Goal: Task Accomplishment & Management: Complete application form

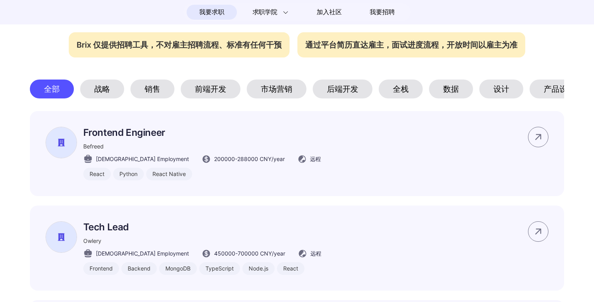
scroll to position [367, 0]
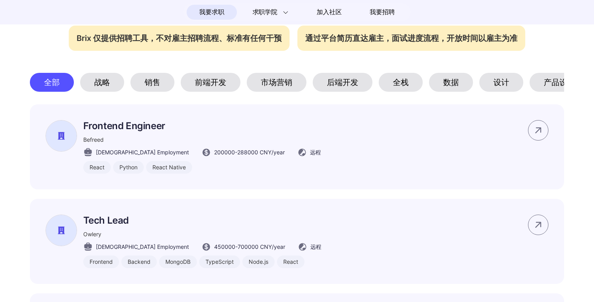
click at [332, 89] on div "后端开发" at bounding box center [343, 82] width 60 height 19
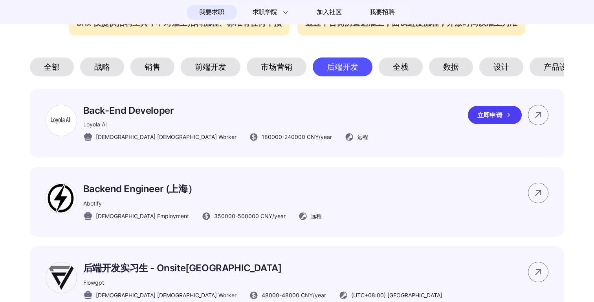
scroll to position [383, 0]
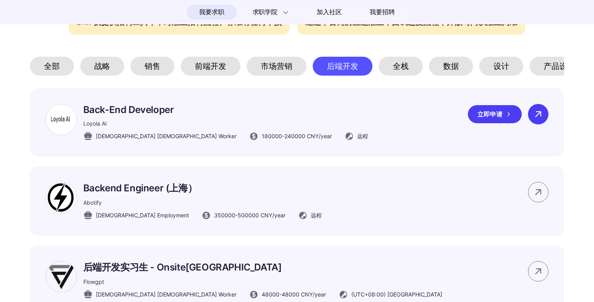
click at [537, 123] on div at bounding box center [538, 114] width 20 height 20
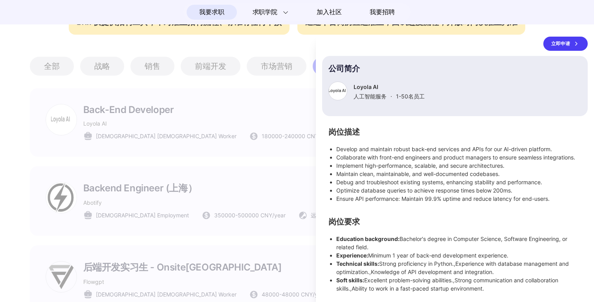
scroll to position [0, 0]
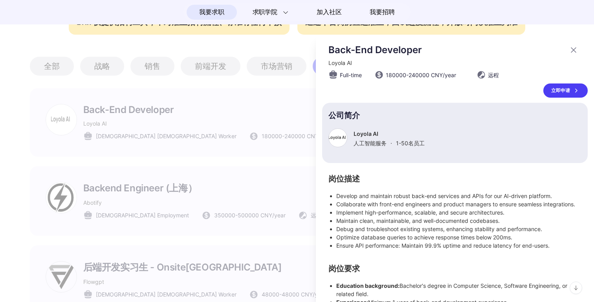
click at [567, 91] on div "立即申请" at bounding box center [566, 90] width 44 height 14
click at [261, 194] on div at bounding box center [297, 168] width 594 height 267
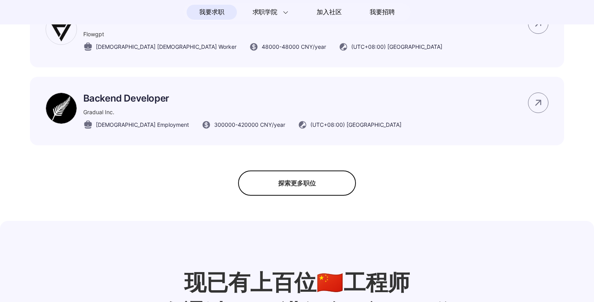
scroll to position [631, 0]
click at [302, 180] on div "探索更多职位" at bounding box center [297, 182] width 118 height 25
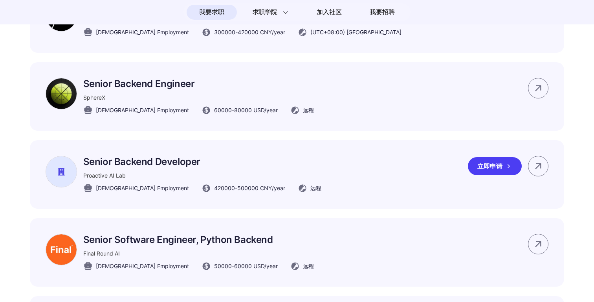
scroll to position [728, 0]
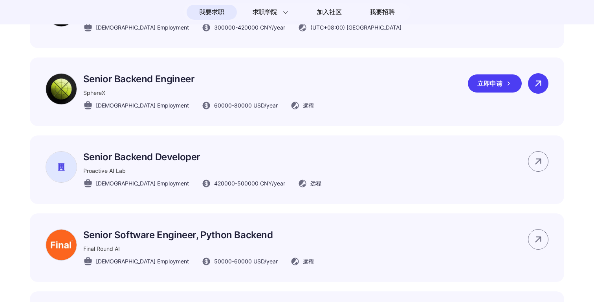
click at [537, 83] on icon at bounding box center [539, 83] width 12 height 12
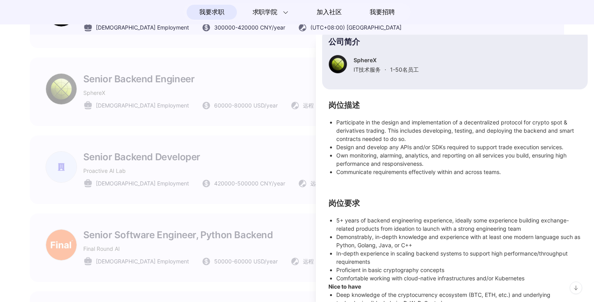
scroll to position [113, 0]
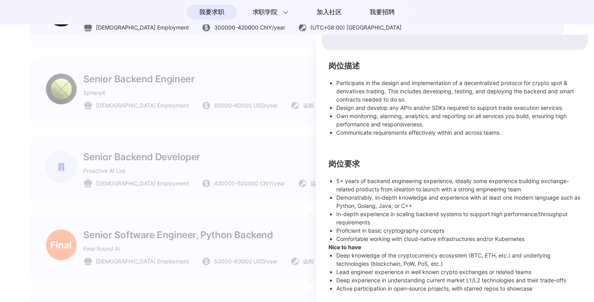
click at [306, 208] on div at bounding box center [297, 168] width 594 height 267
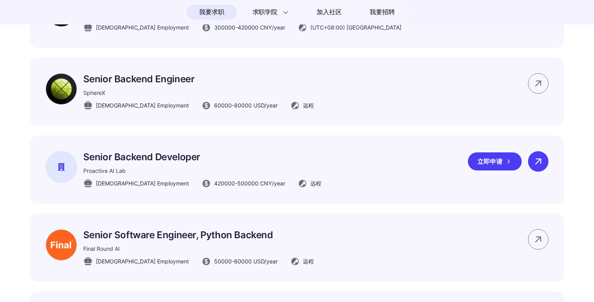
click at [536, 164] on icon at bounding box center [539, 161] width 12 height 12
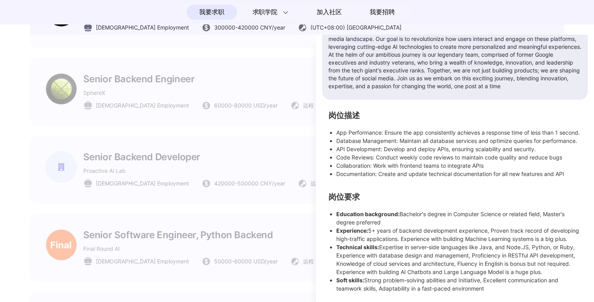
scroll to position [134, 0]
click at [254, 211] on div at bounding box center [297, 168] width 594 height 267
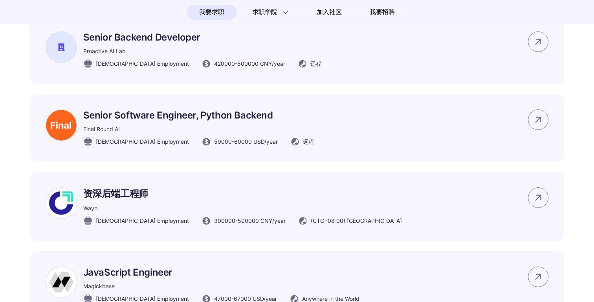
scroll to position [852, 0]
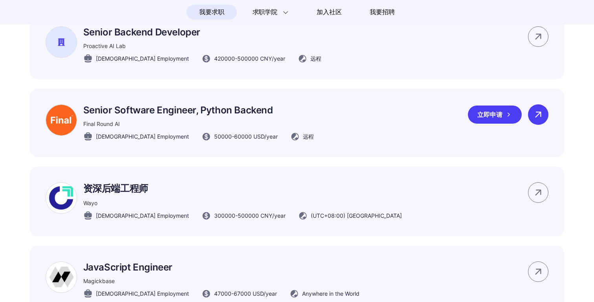
click at [540, 120] on icon at bounding box center [539, 114] width 12 height 12
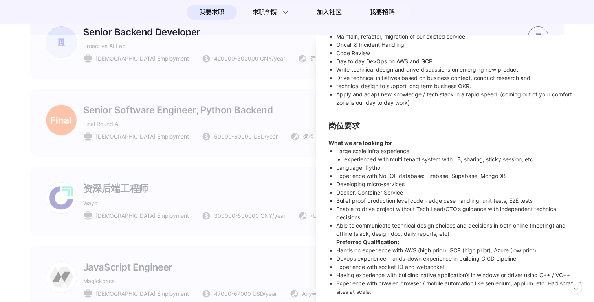
scroll to position [171, 0]
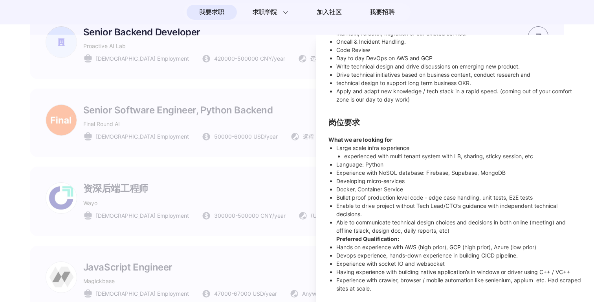
click at [279, 209] on div at bounding box center [297, 168] width 594 height 267
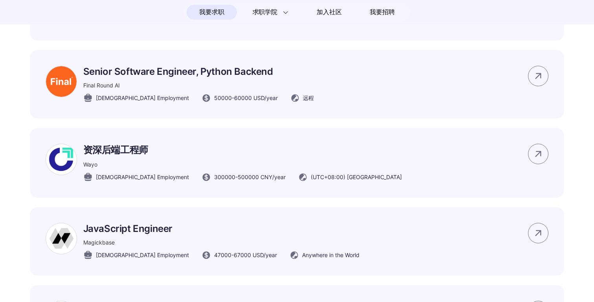
scroll to position [895, 0]
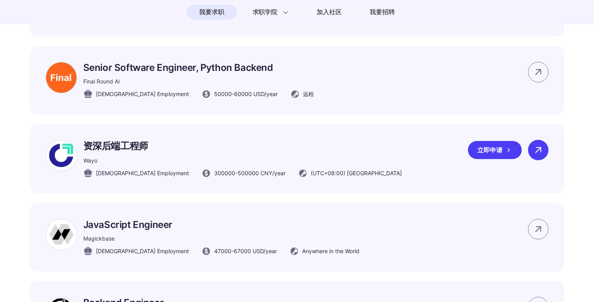
click at [545, 158] on div at bounding box center [538, 150] width 20 height 20
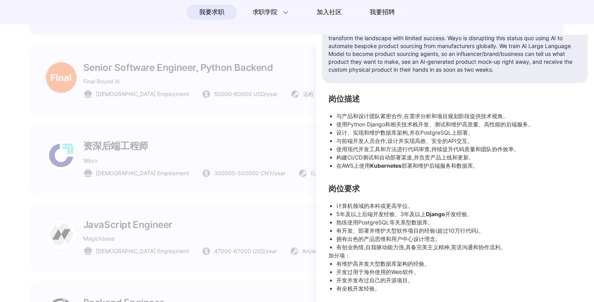
scroll to position [0, 0]
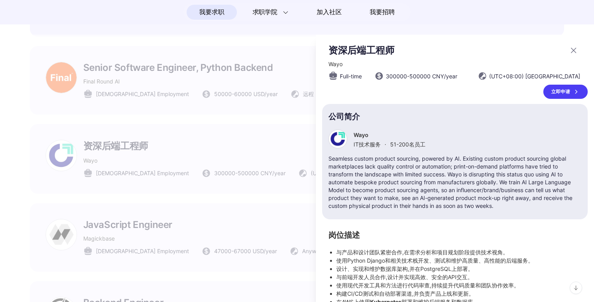
click at [240, 195] on div at bounding box center [297, 168] width 594 height 267
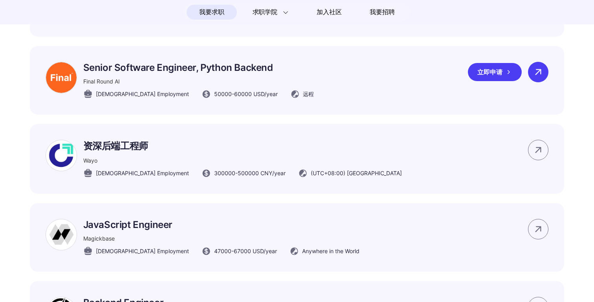
click at [537, 73] on icon at bounding box center [539, 72] width 12 height 12
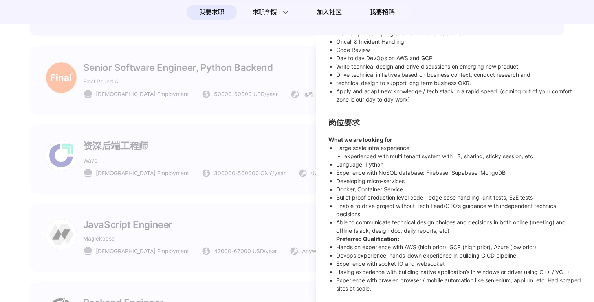
scroll to position [166, 0]
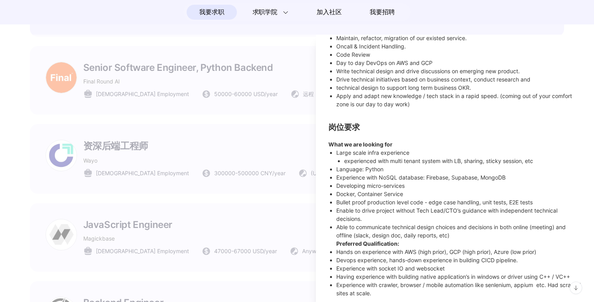
click at [285, 224] on div at bounding box center [297, 168] width 594 height 267
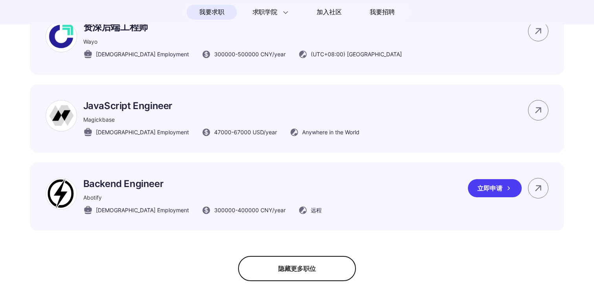
scroll to position [1015, 0]
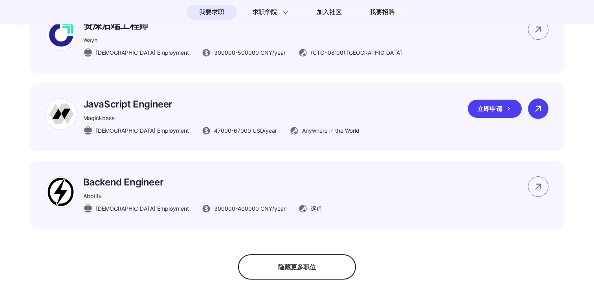
click at [546, 118] on div at bounding box center [538, 108] width 20 height 20
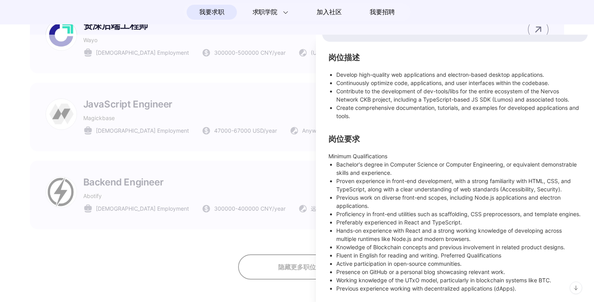
scroll to position [169, 0]
click at [256, 192] on div at bounding box center [297, 168] width 594 height 267
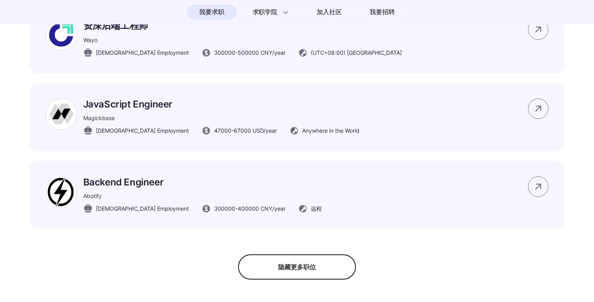
scroll to position [121, 0]
click at [545, 193] on div at bounding box center [538, 186] width 20 height 20
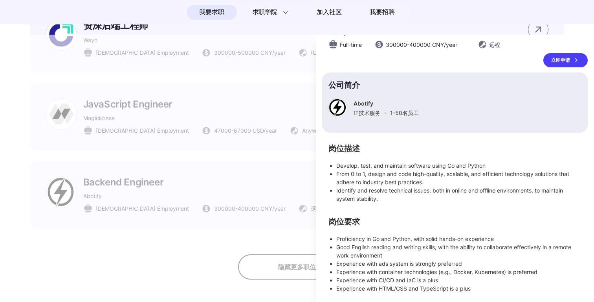
scroll to position [0, 0]
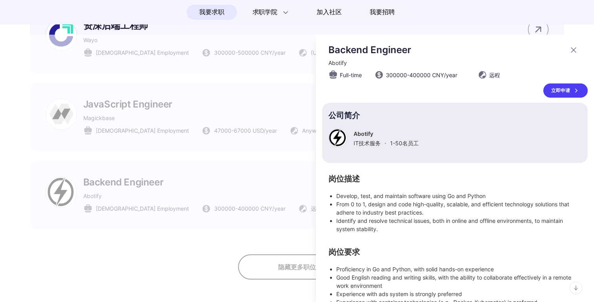
click at [565, 92] on div "立即申请" at bounding box center [566, 90] width 44 height 14
